Goal: Task Accomplishment & Management: Use online tool/utility

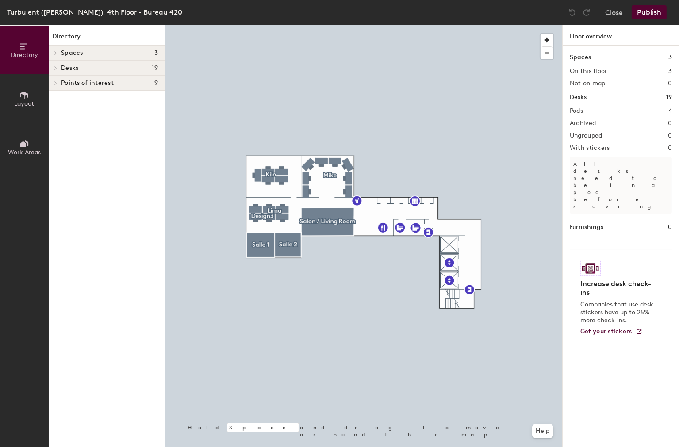
click at [258, 25] on div at bounding box center [364, 25] width 397 height 0
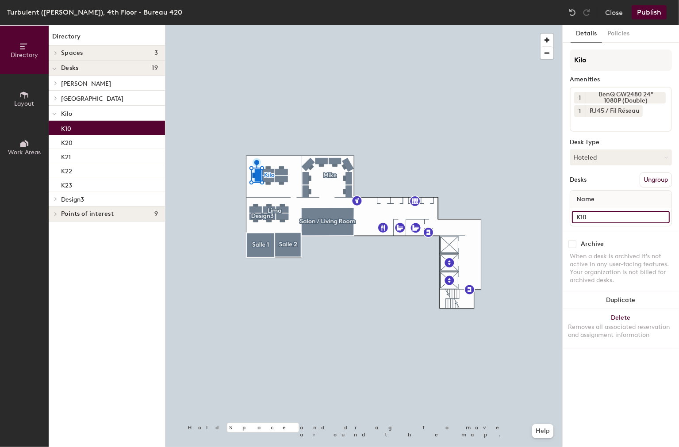
click at [595, 213] on input "K10" at bounding box center [621, 217] width 98 height 12
click at [582, 216] on input "K10" at bounding box center [621, 217] width 98 height 12
click at [593, 213] on input "K10" at bounding box center [621, 217] width 98 height 12
type input "K10 ***SMALL DESK!***"
click at [650, 14] on button "Publish" at bounding box center [649, 12] width 35 height 14
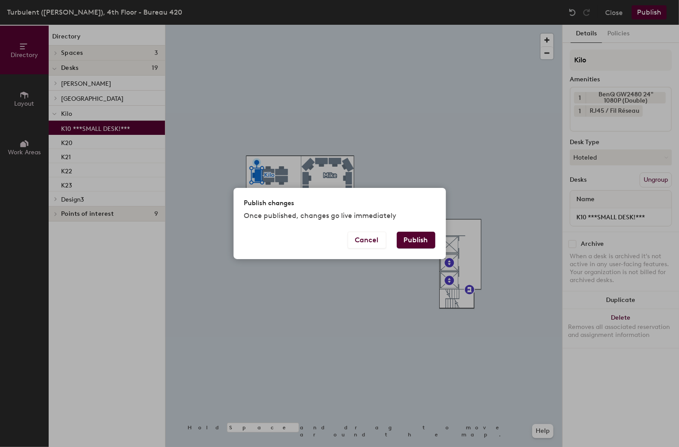
click at [418, 242] on button "Publish" at bounding box center [416, 240] width 39 height 17
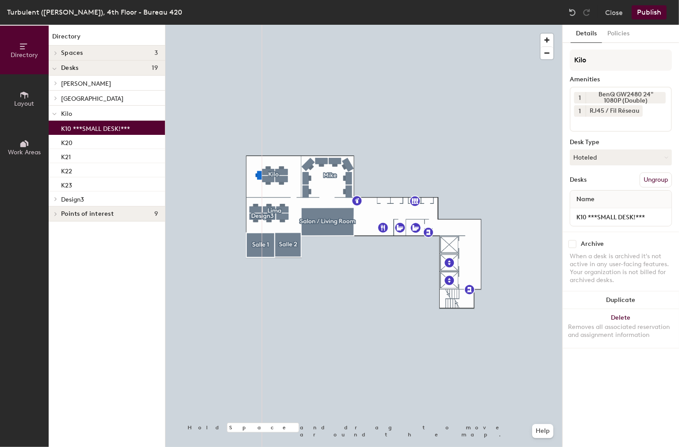
click at [340, 25] on div at bounding box center [364, 25] width 397 height 0
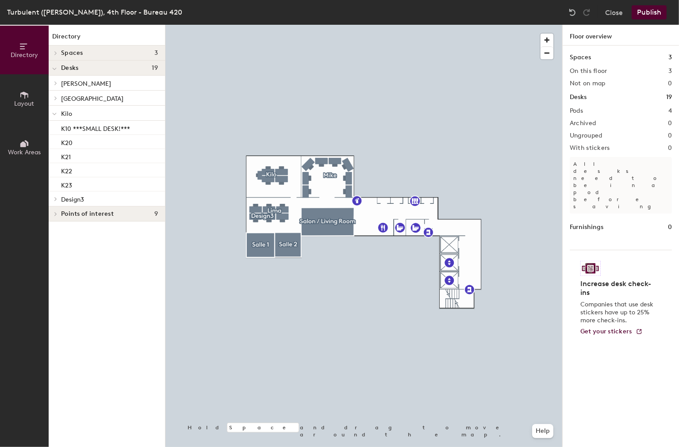
click at [258, 25] on div at bounding box center [364, 25] width 397 height 0
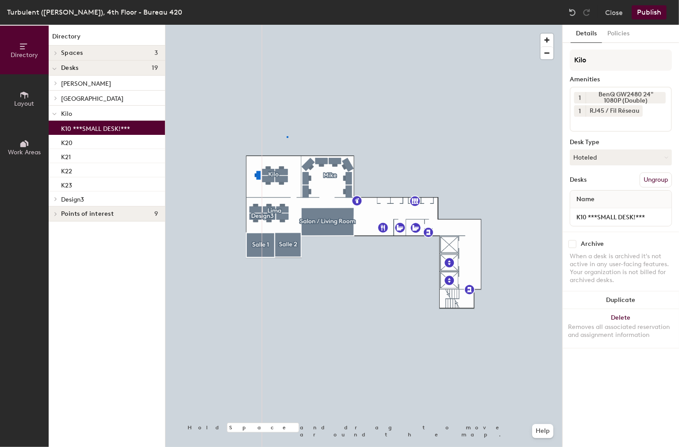
click at [287, 25] on div at bounding box center [364, 25] width 397 height 0
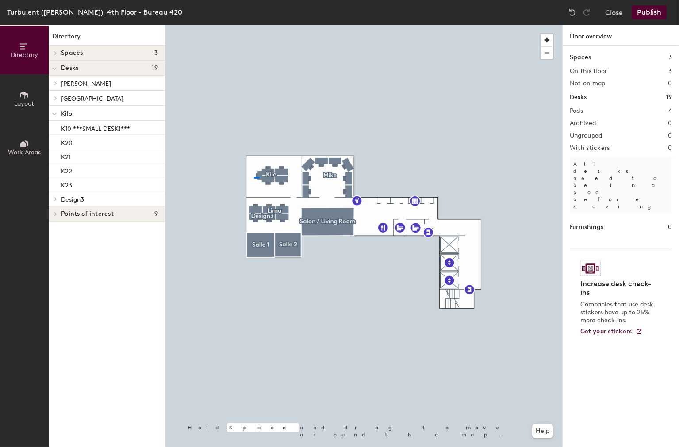
click at [254, 25] on div at bounding box center [364, 25] width 397 height 0
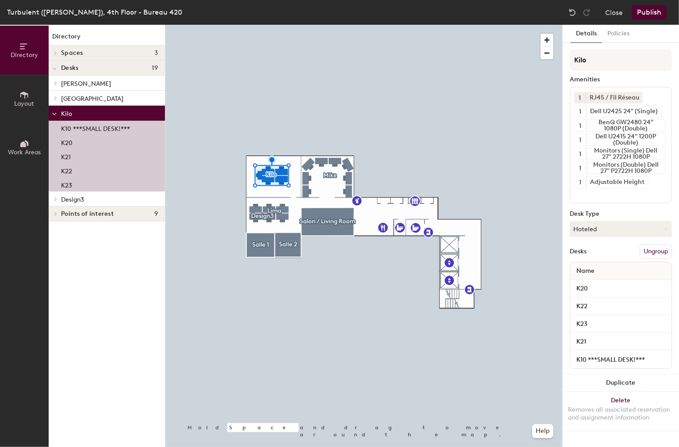
click at [282, 25] on div at bounding box center [364, 25] width 397 height 0
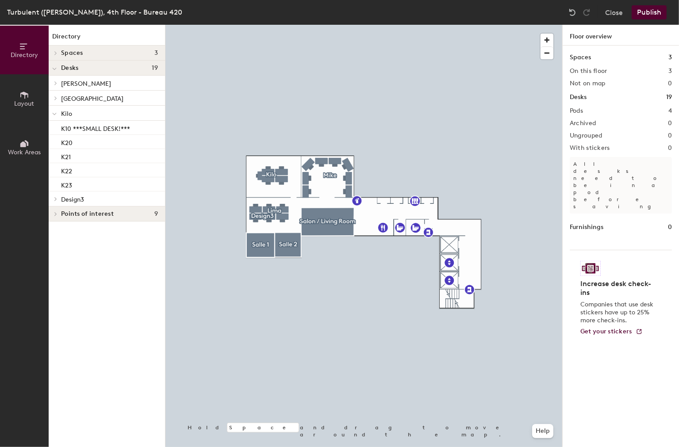
click at [261, 25] on div at bounding box center [364, 25] width 397 height 0
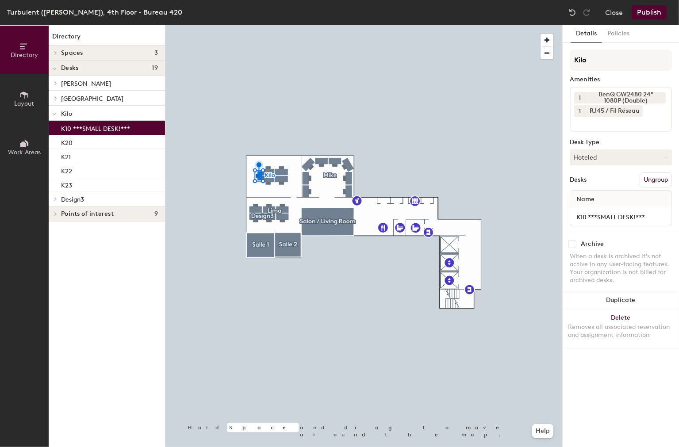
click at [357, 25] on div at bounding box center [364, 25] width 397 height 0
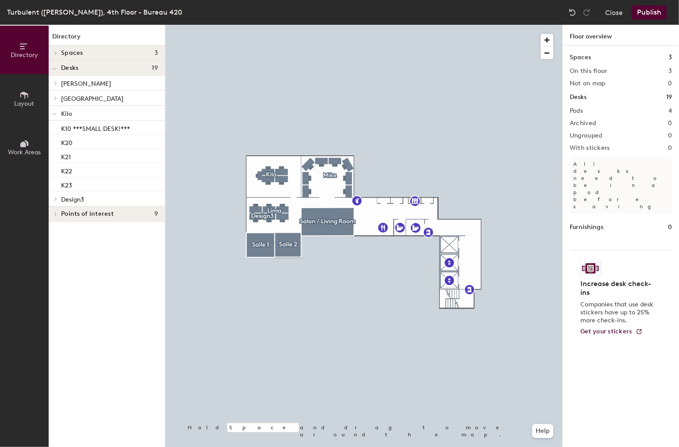
click at [649, 10] on button "Publish" at bounding box center [649, 12] width 35 height 14
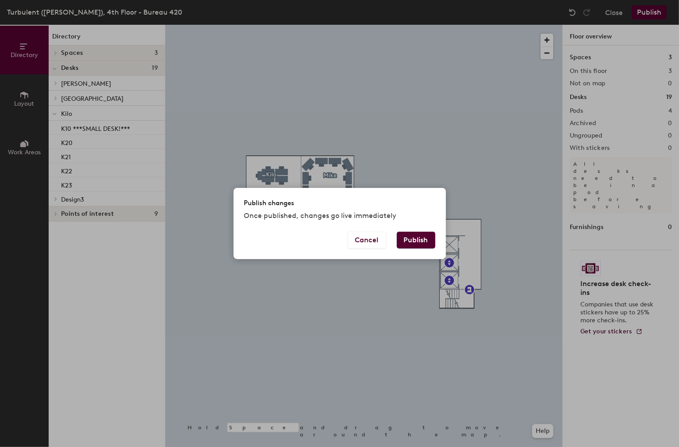
click at [409, 240] on button "Publish" at bounding box center [416, 240] width 39 height 17
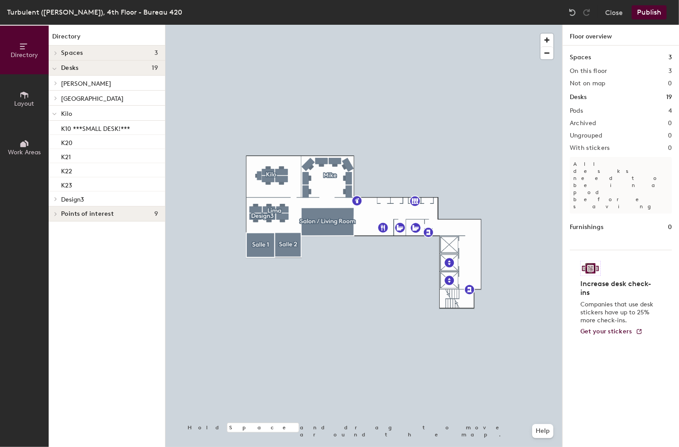
click at [648, 15] on button "Publish" at bounding box center [649, 12] width 35 height 14
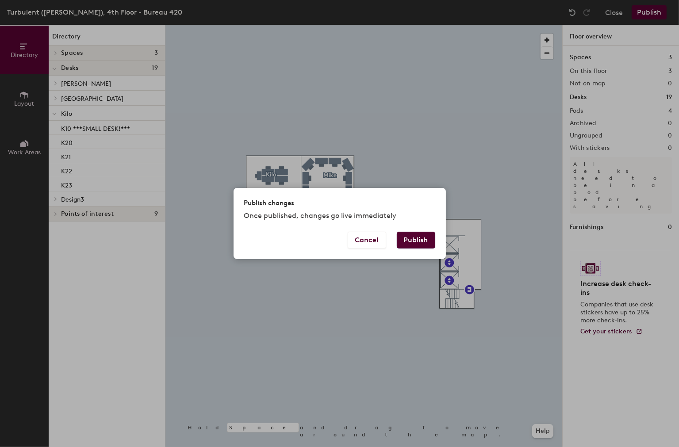
click at [420, 235] on button "Publish" at bounding box center [416, 240] width 39 height 17
